Goal: Task Accomplishment & Management: Manage account settings

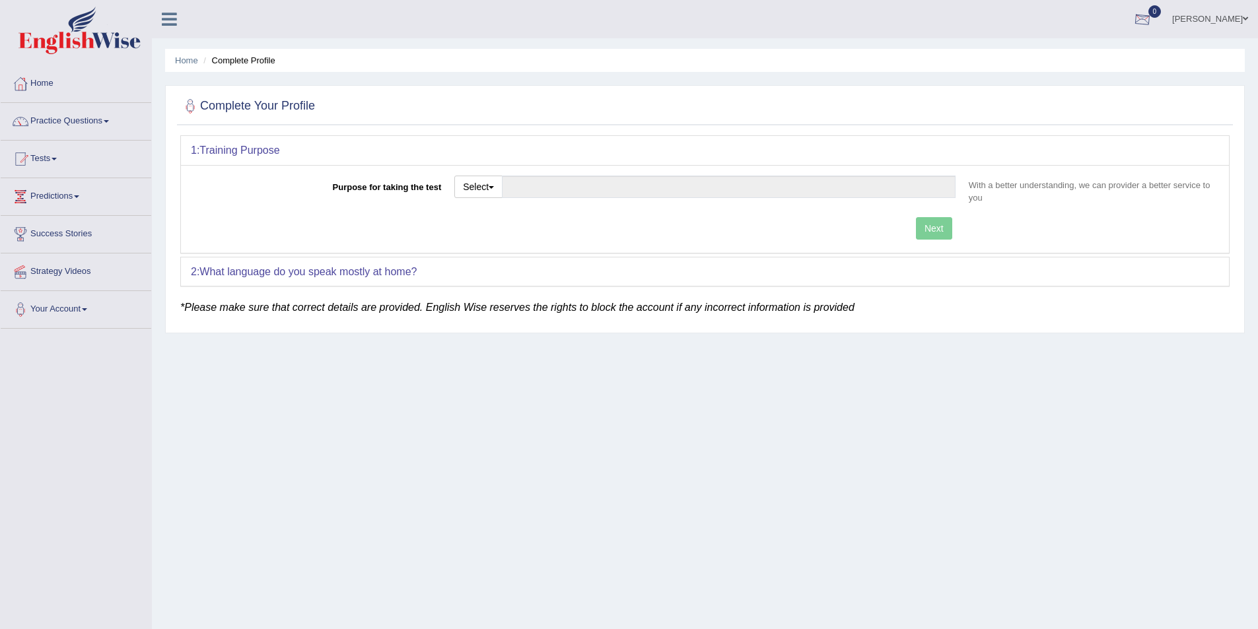
click at [1213, 21] on link "Vidhi Gour" at bounding box center [1210, 17] width 96 height 34
click at [1167, 166] on link "Log out" at bounding box center [1185, 171] width 143 height 30
